Goal: Task Accomplishment & Management: Manage account settings

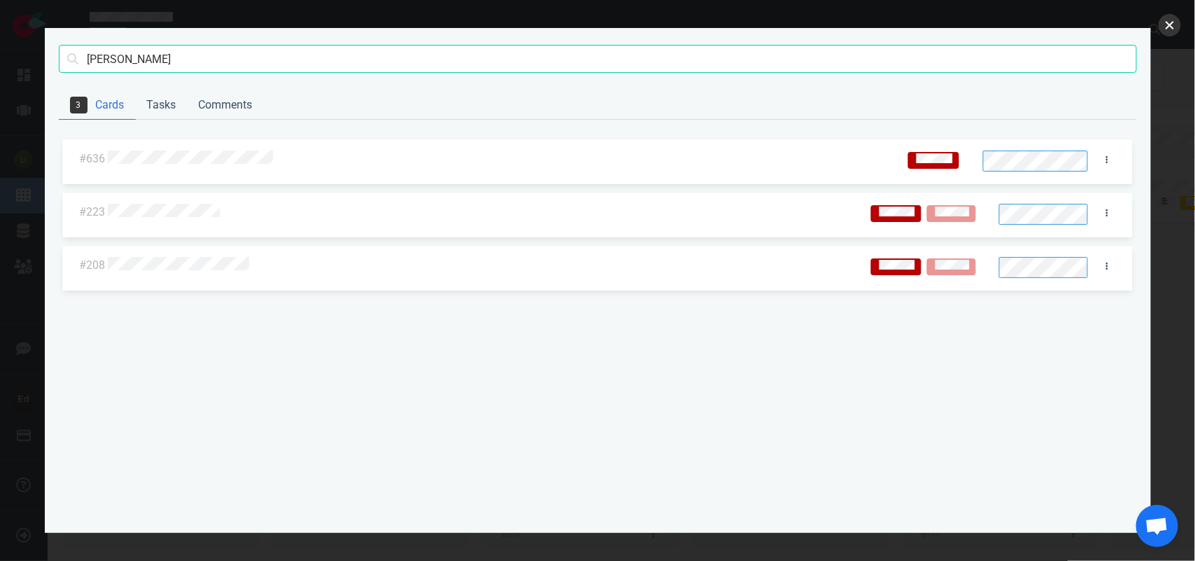
click at [1161, 19] on button "close" at bounding box center [1170, 25] width 22 height 22
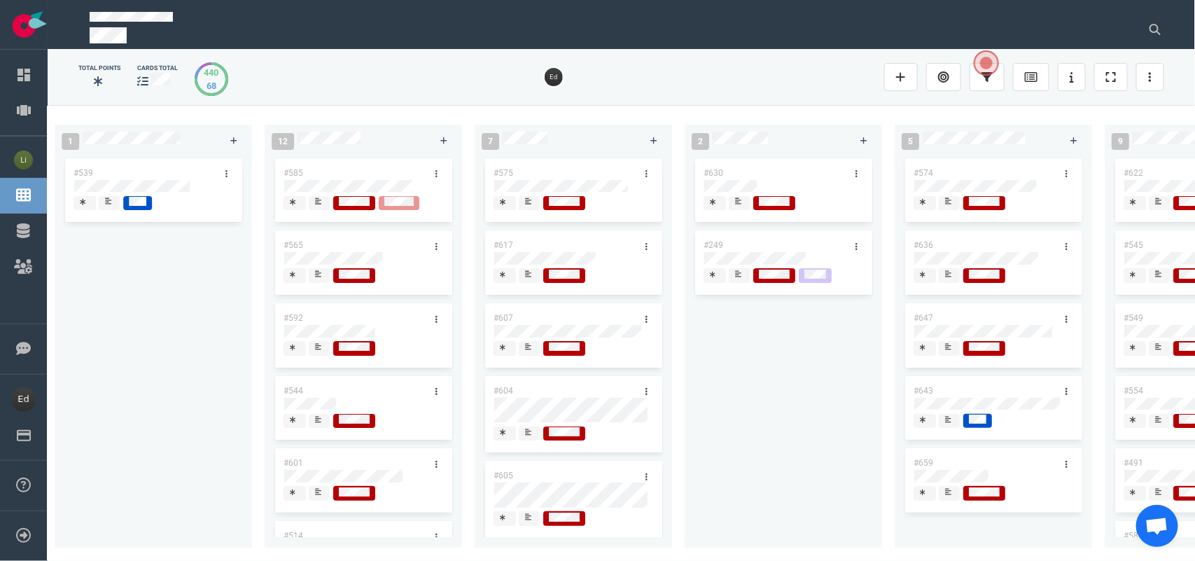
scroll to position [0, 1904]
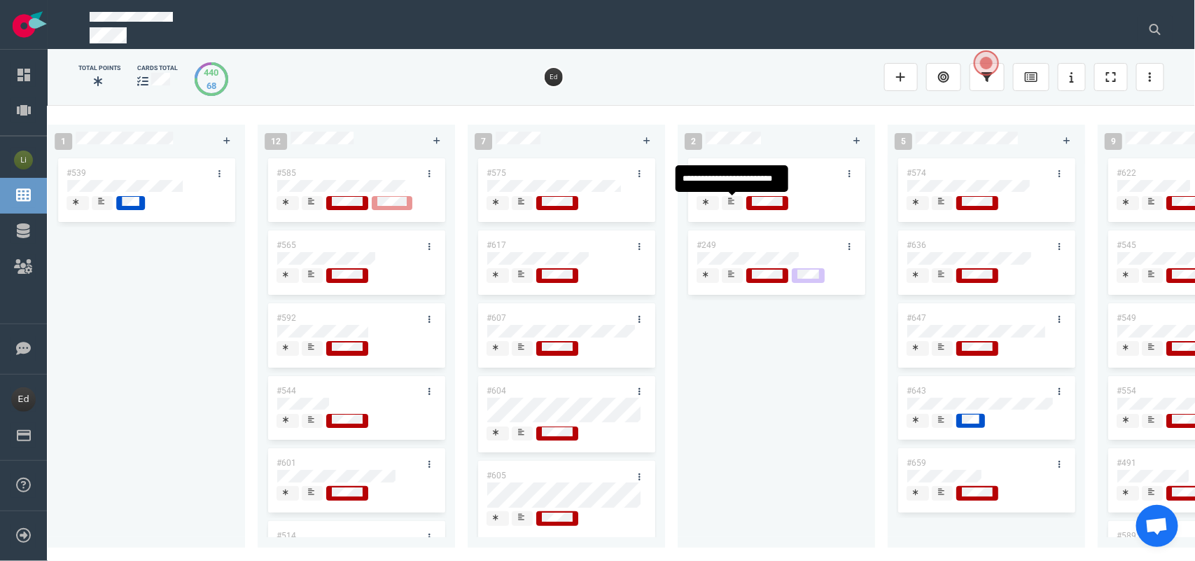
click at [729, 208] on div at bounding box center [732, 208] width 8 height 2
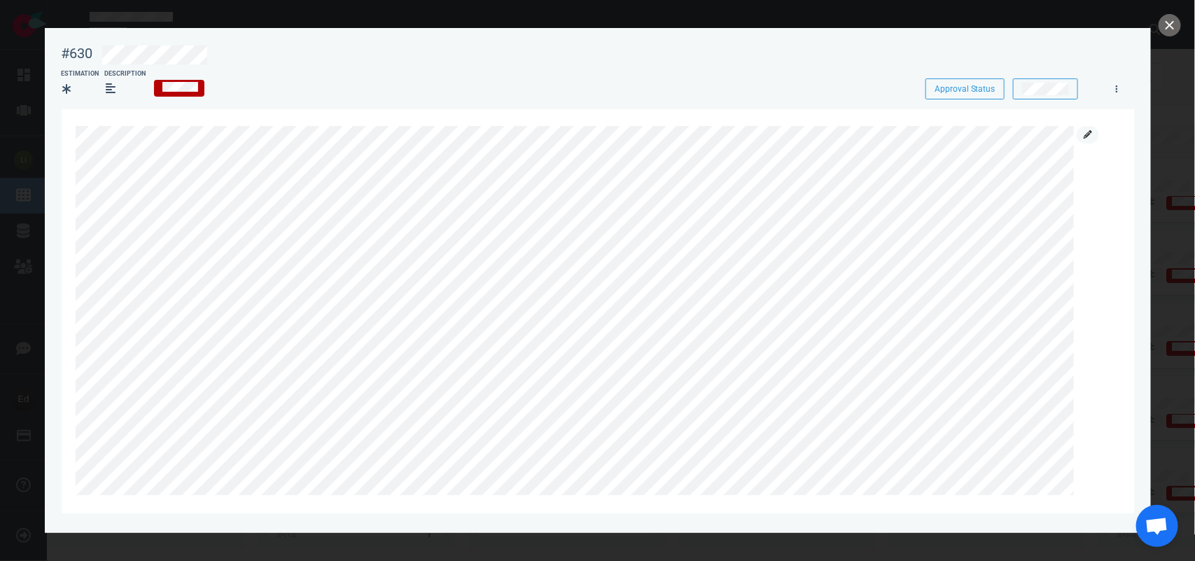
click at [1085, 133] on icon at bounding box center [1088, 134] width 8 height 8
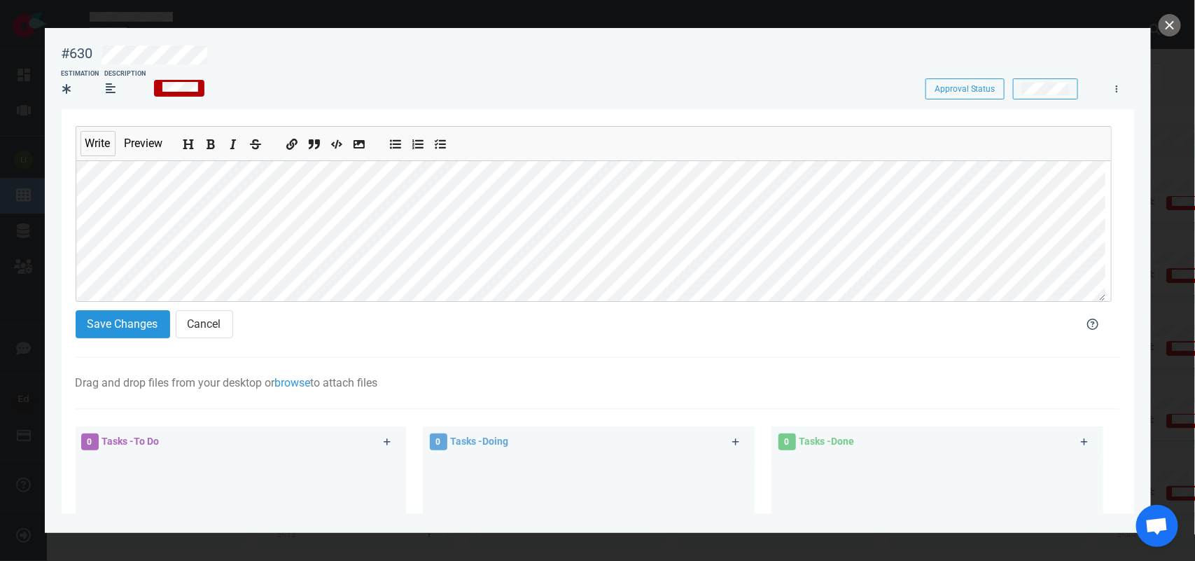
scroll to position [294, 0]
click at [139, 323] on button "Save Changes" at bounding box center [123, 324] width 95 height 28
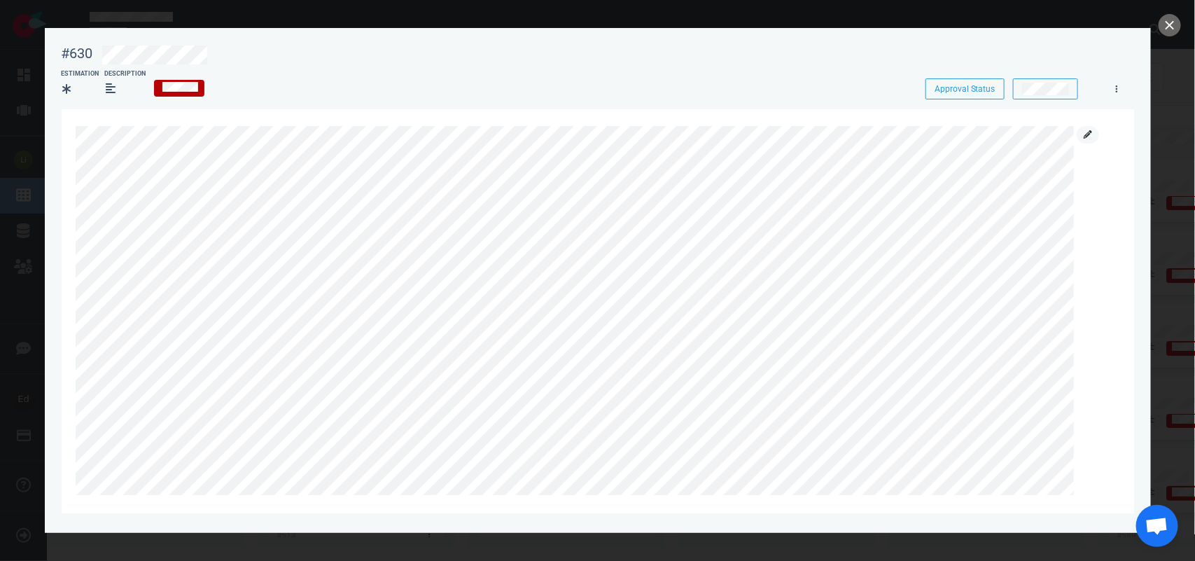
click at [1082, 133] on link at bounding box center [1088, 135] width 22 height 18
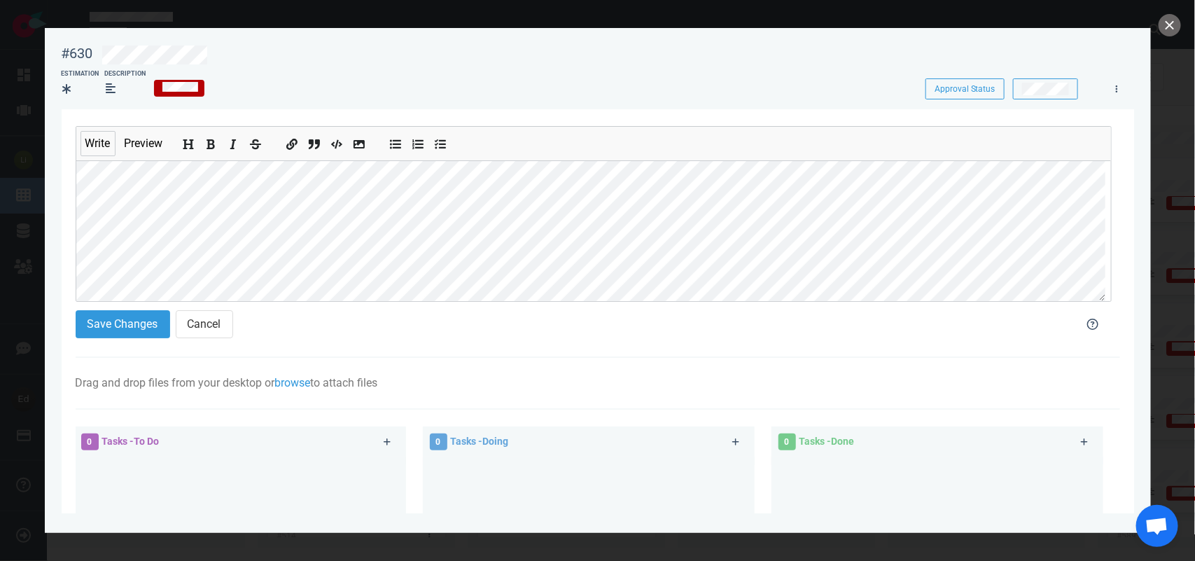
scroll to position [175, 0]
click at [68, 235] on section "Write Preview Save Changes Cancel Drag and drop files from your desktop or brow…" at bounding box center [598, 442] width 1072 height 666
click at [72, 226] on section "Write Preview Save Changes Cancel Drag and drop files from your desktop or brow…" at bounding box center [598, 442] width 1072 height 666
click at [212, 139] on button "Add bold text" at bounding box center [211, 141] width 18 height 15
click at [112, 326] on button "Save Changes" at bounding box center [123, 324] width 95 height 28
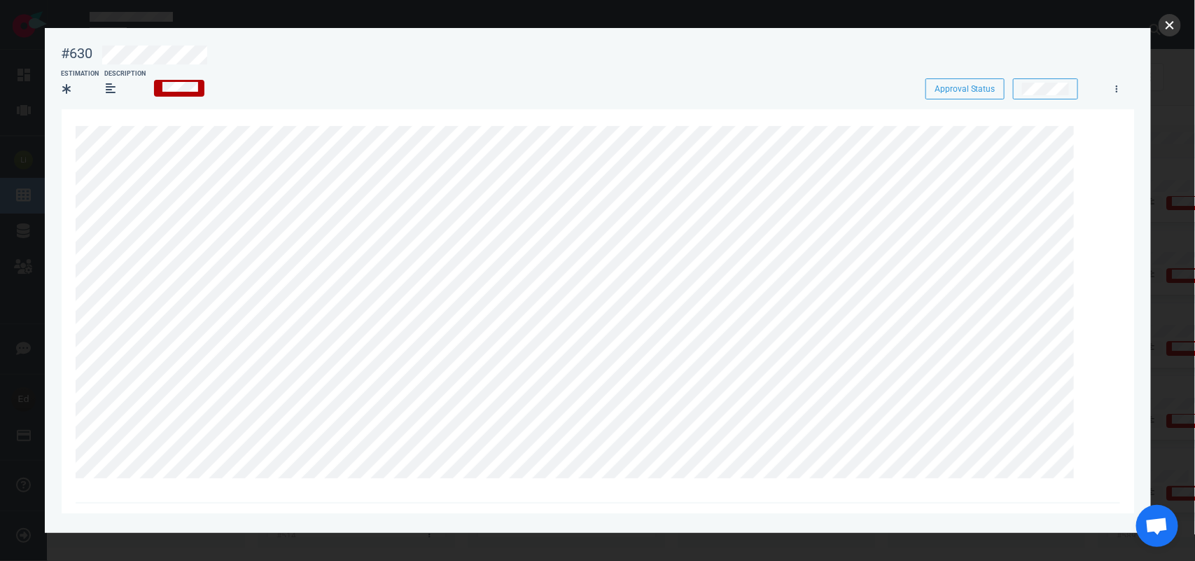
click at [1162, 20] on button "close" at bounding box center [1170, 25] width 22 height 22
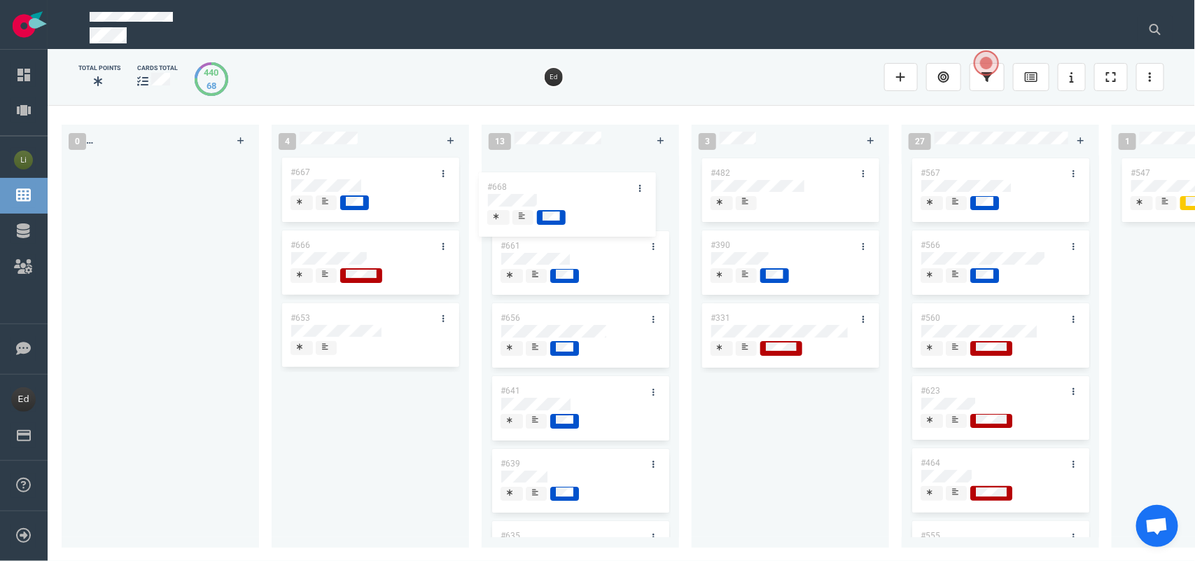
drag, startPoint x: 327, startPoint y: 169, endPoint x: 524, endPoint y: 179, distance: 197.0
click at [524, 179] on div "0 4 #668 #667 #666 #653 #668 13 #661 #656 #641 #639 #635 #608 #611 #602 #603 3 …" at bounding box center [621, 332] width 1147 height 455
